Goal: Complete application form

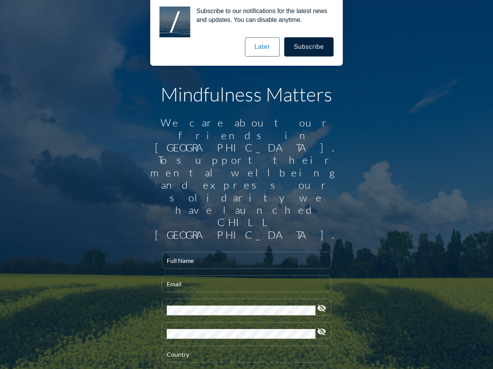
click at [243, 259] on input "Full Name" at bounding box center [246, 264] width 159 height 10
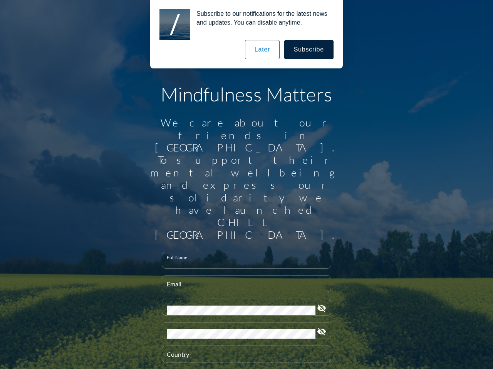
click at [243, 283] on input "Email" at bounding box center [246, 288] width 159 height 10
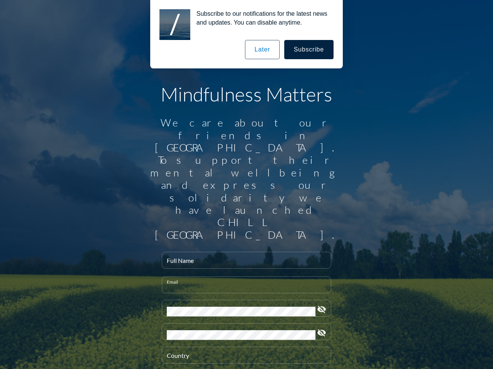
click at [243, 301] on div "Password" at bounding box center [241, 309] width 149 height 16
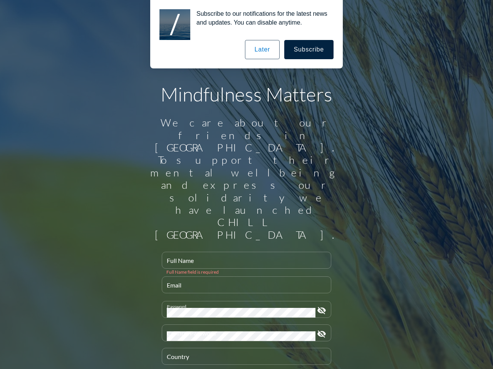
click at [318, 306] on icon "visibility_off" at bounding box center [321, 310] width 9 height 9
click at [243, 325] on div "Confirm Password" at bounding box center [241, 333] width 149 height 16
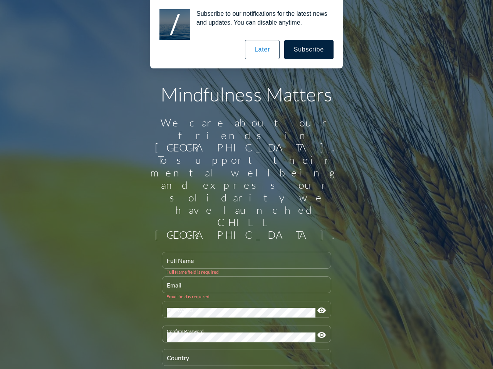
click at [318, 331] on icon "visibility" at bounding box center [321, 335] width 9 height 9
click at [243, 350] on div "Country" at bounding box center [246, 358] width 159 height 16
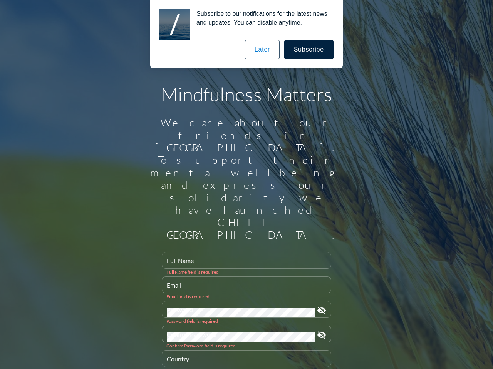
click at [309, 50] on button "Subscribe" at bounding box center [308, 49] width 49 height 19
